Goal: Information Seeking & Learning: Understand process/instructions

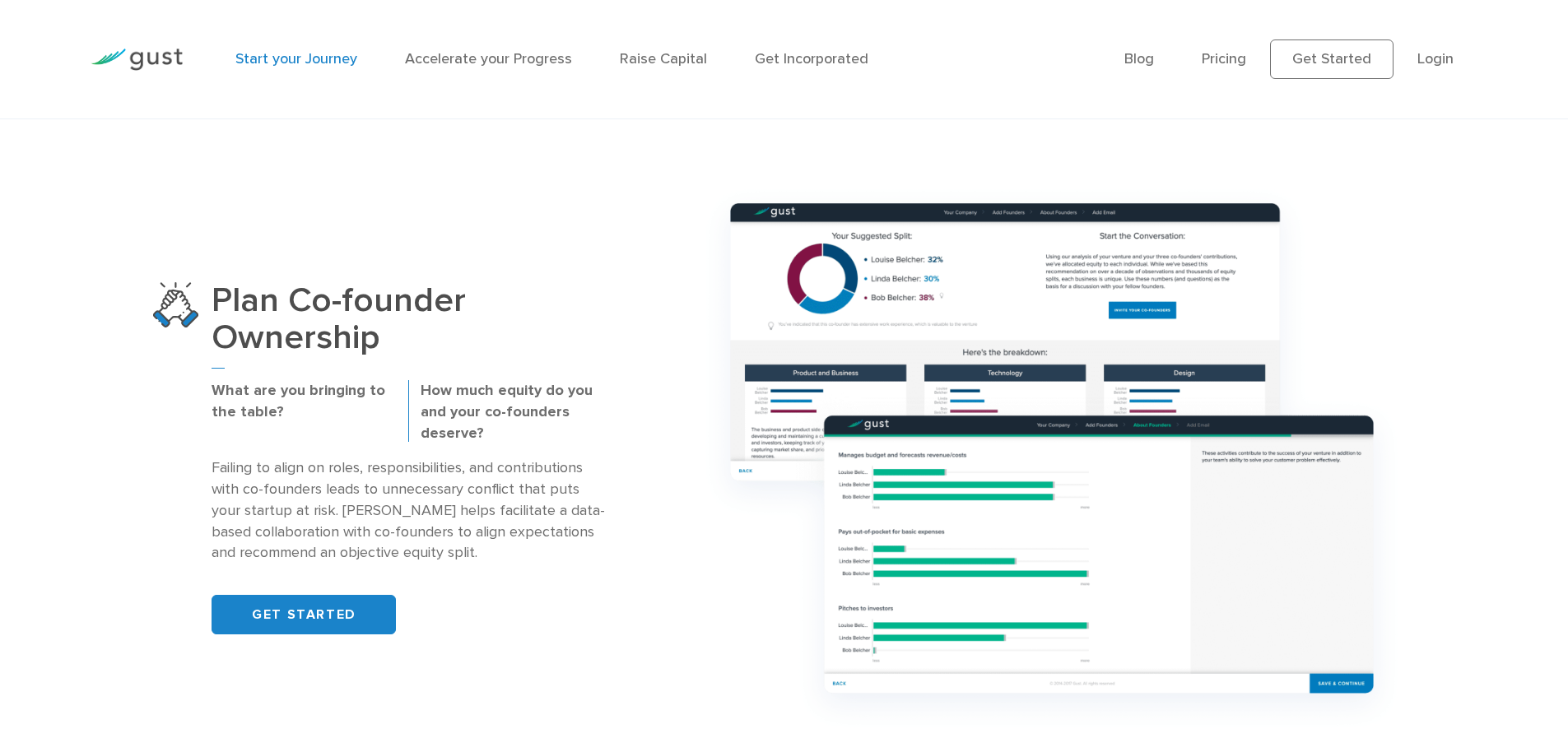
scroll to position [1234, 0]
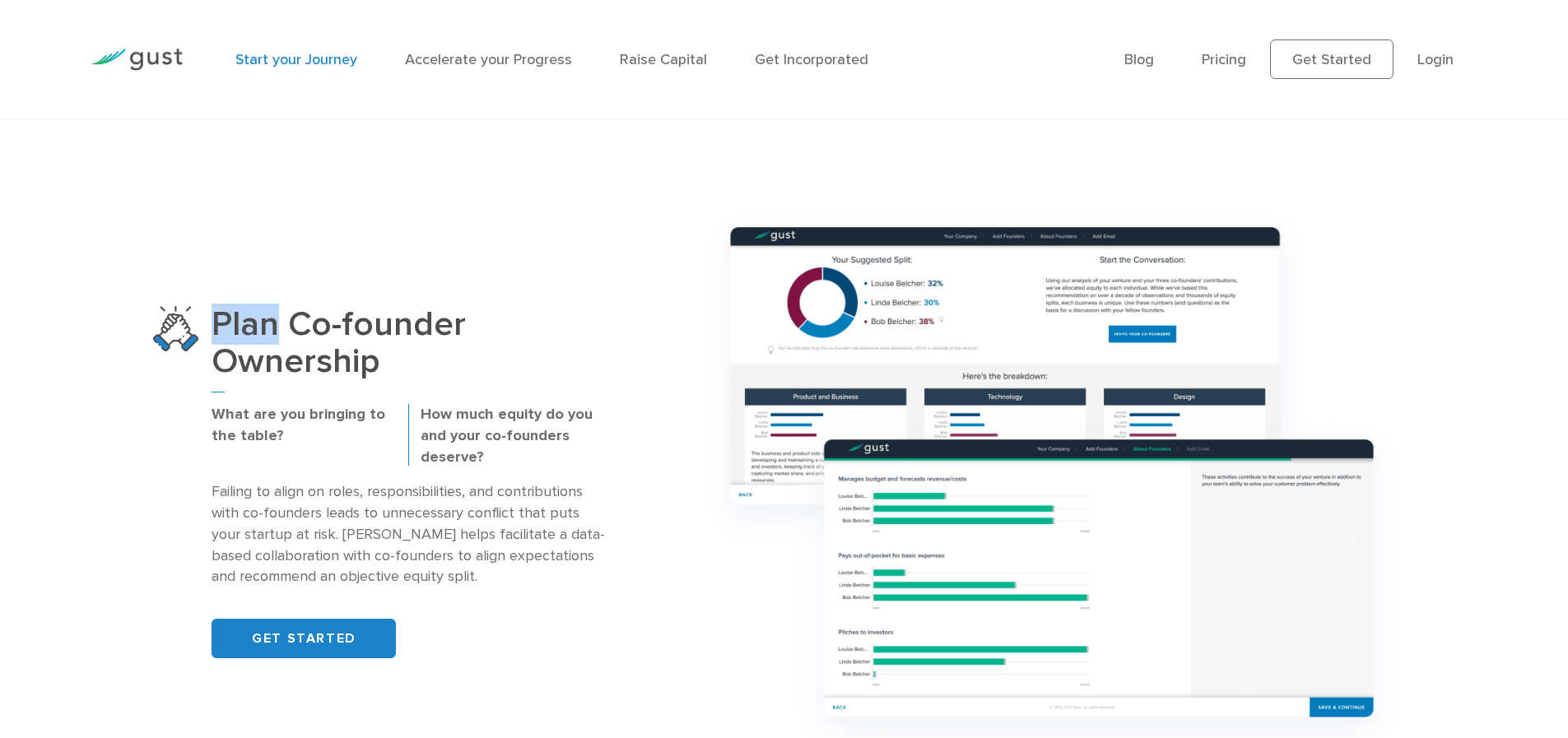
drag, startPoint x: 212, startPoint y: 314, endPoint x: 276, endPoint y: 324, distance: 64.8
click at [276, 324] on h3 "Plan Co-founder Ownership" at bounding box center [408, 349] width 393 height 87
click at [329, 327] on h3 "Plan Co-founder Ownership" at bounding box center [408, 349] width 393 height 87
click at [251, 357] on h3 "Plan Co-founder Ownership" at bounding box center [408, 349] width 393 height 87
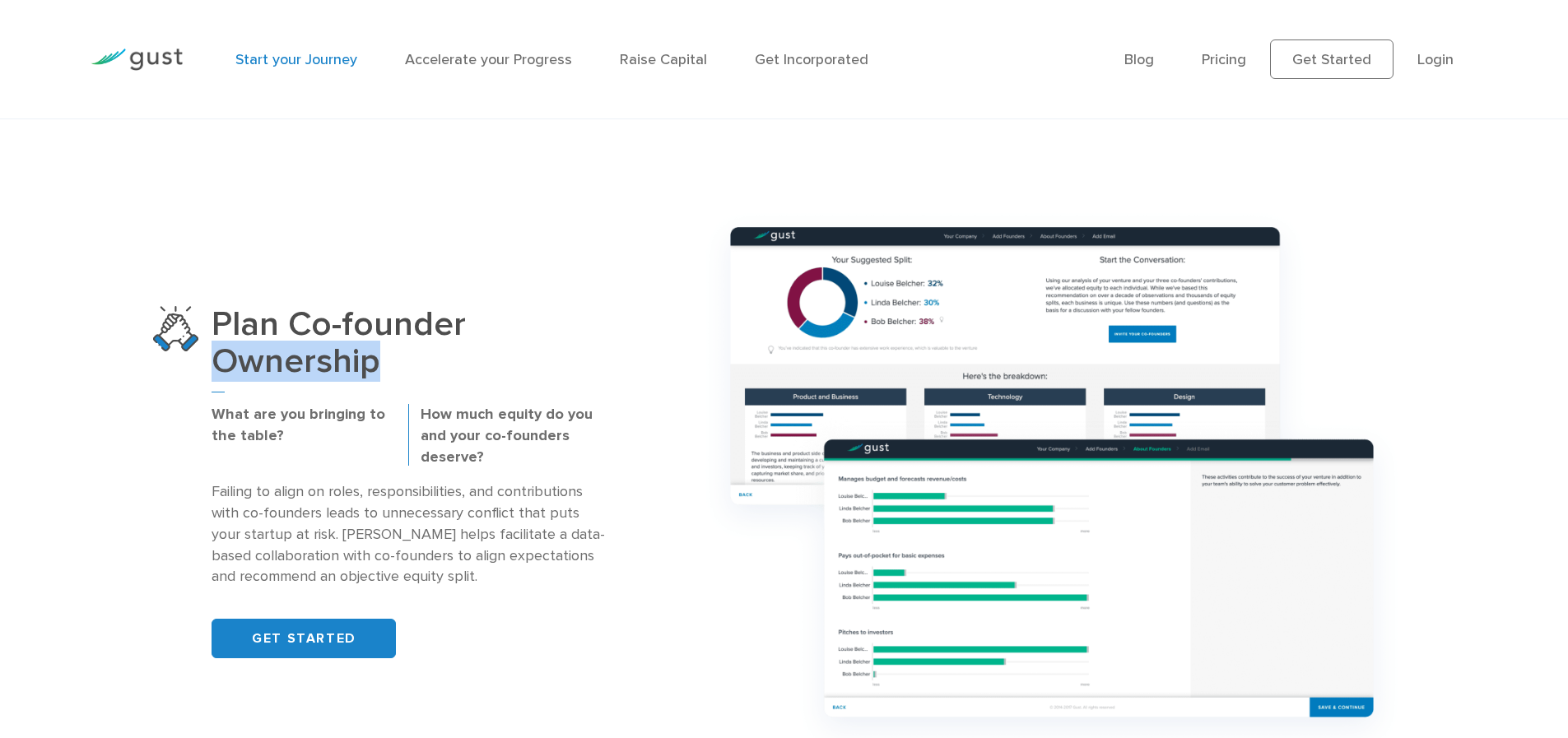
click at [251, 358] on h3 "Plan Co-founder Ownership" at bounding box center [408, 349] width 393 height 87
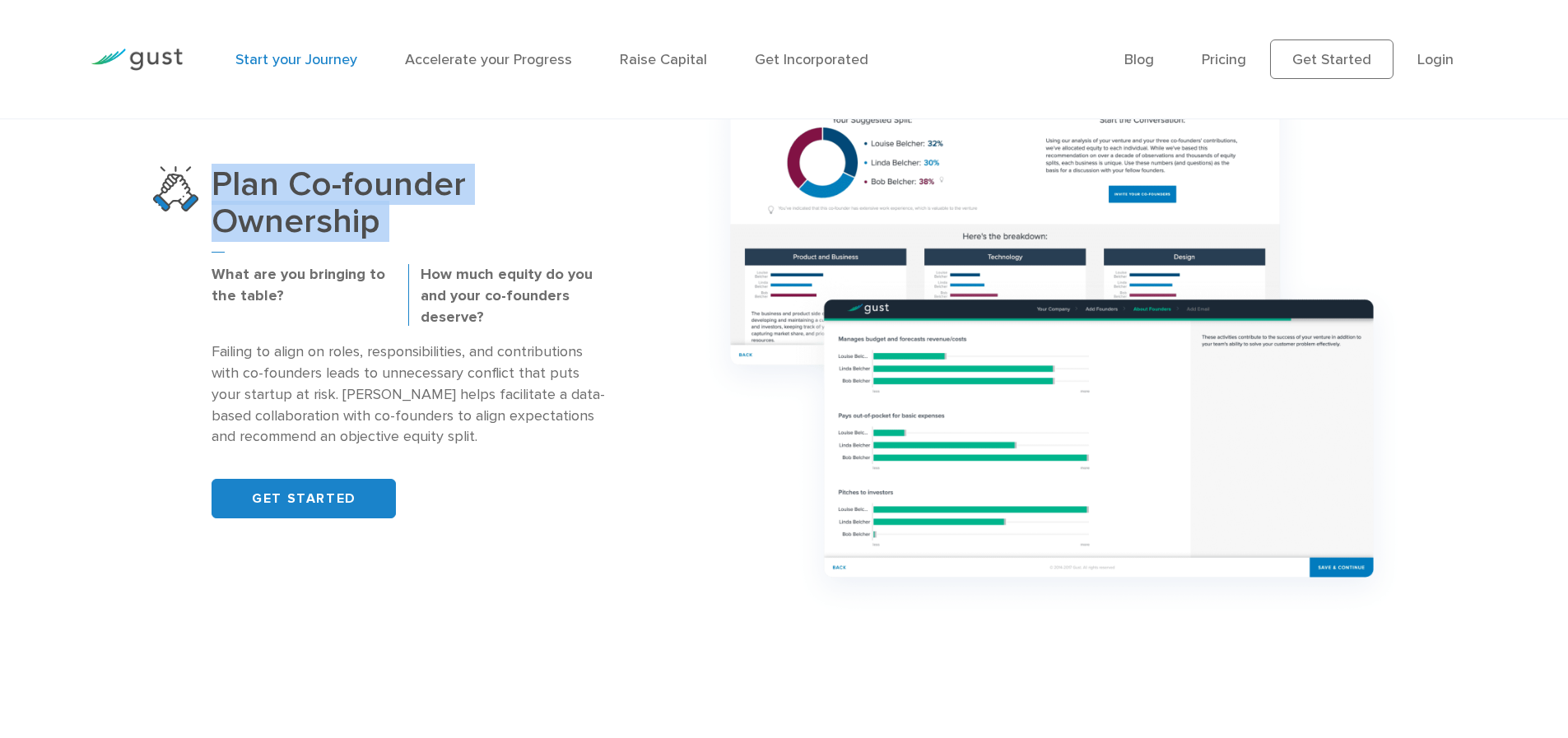
scroll to position [1399, 0]
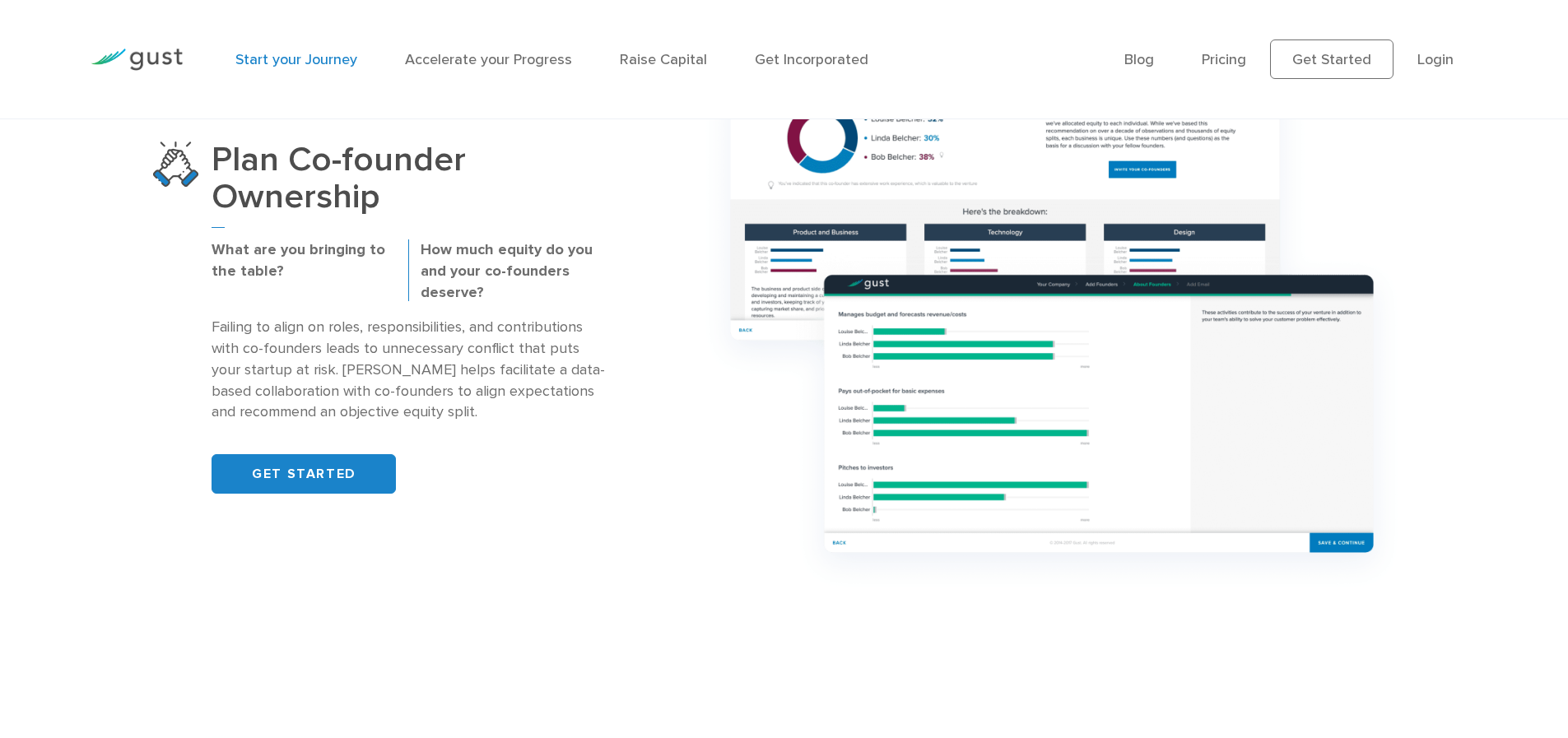
click at [299, 247] on p "What are you bringing to the table?" at bounding box center [304, 261] width 184 height 43
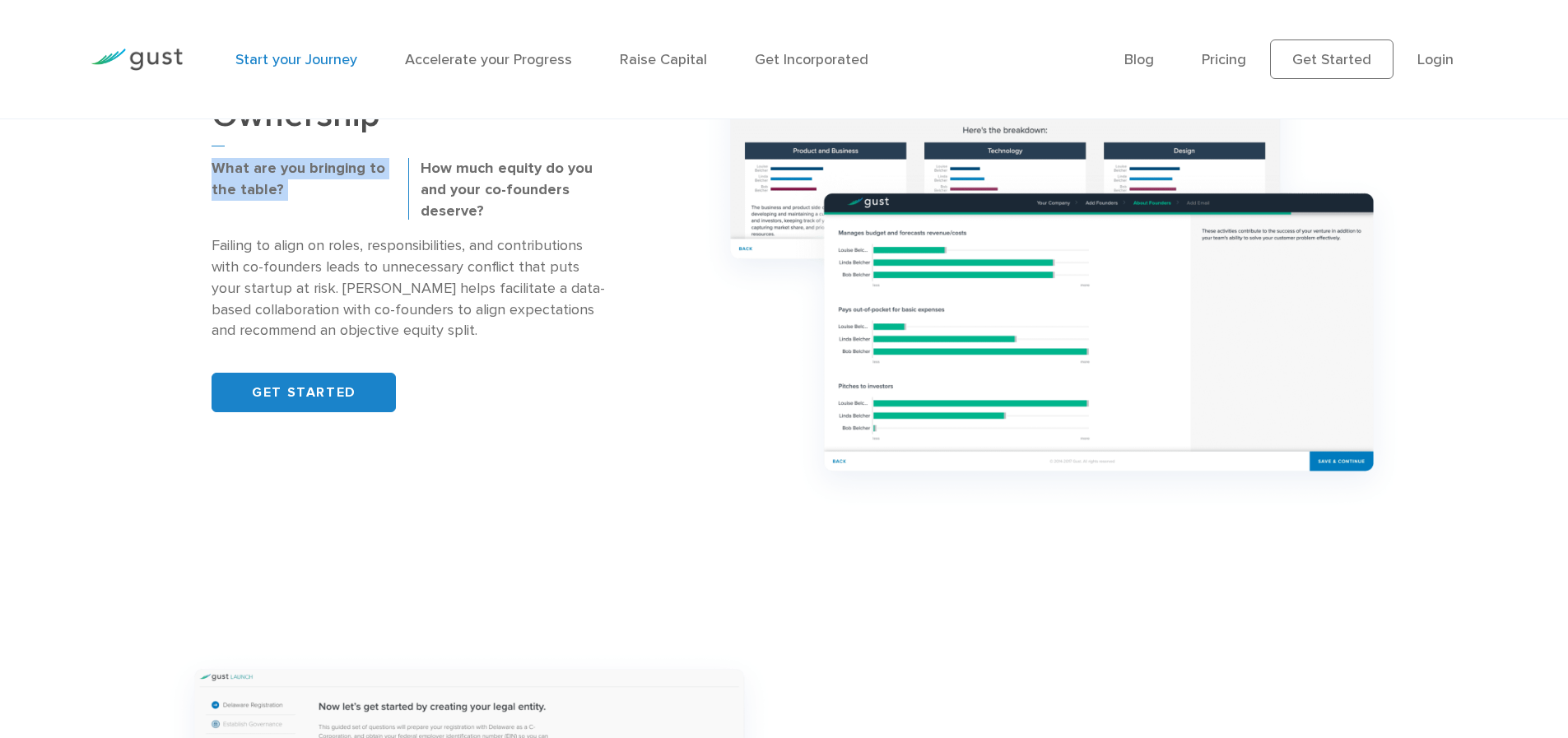
scroll to position [1481, 0]
